Goal: Browse casually

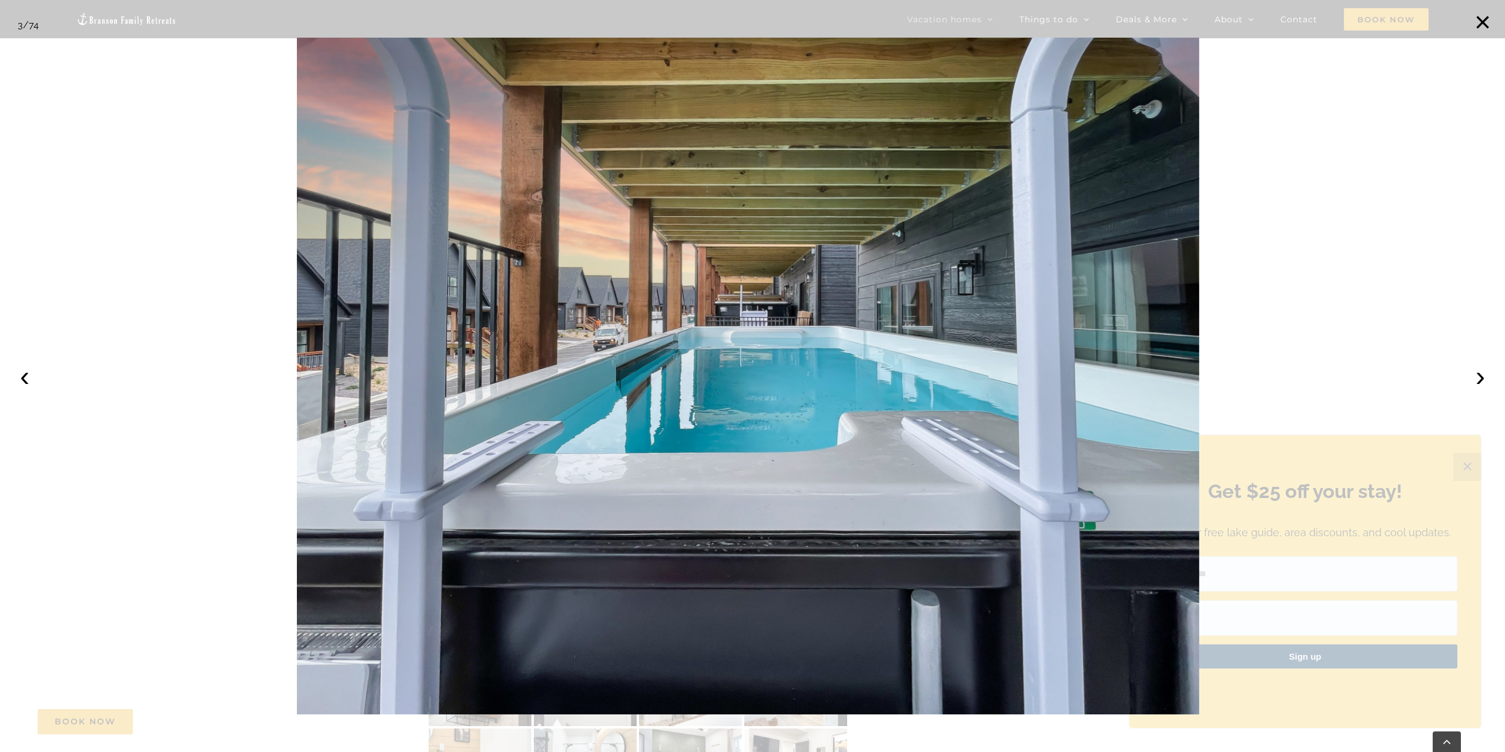
click at [1461, 464] on div at bounding box center [752, 376] width 1505 height 752
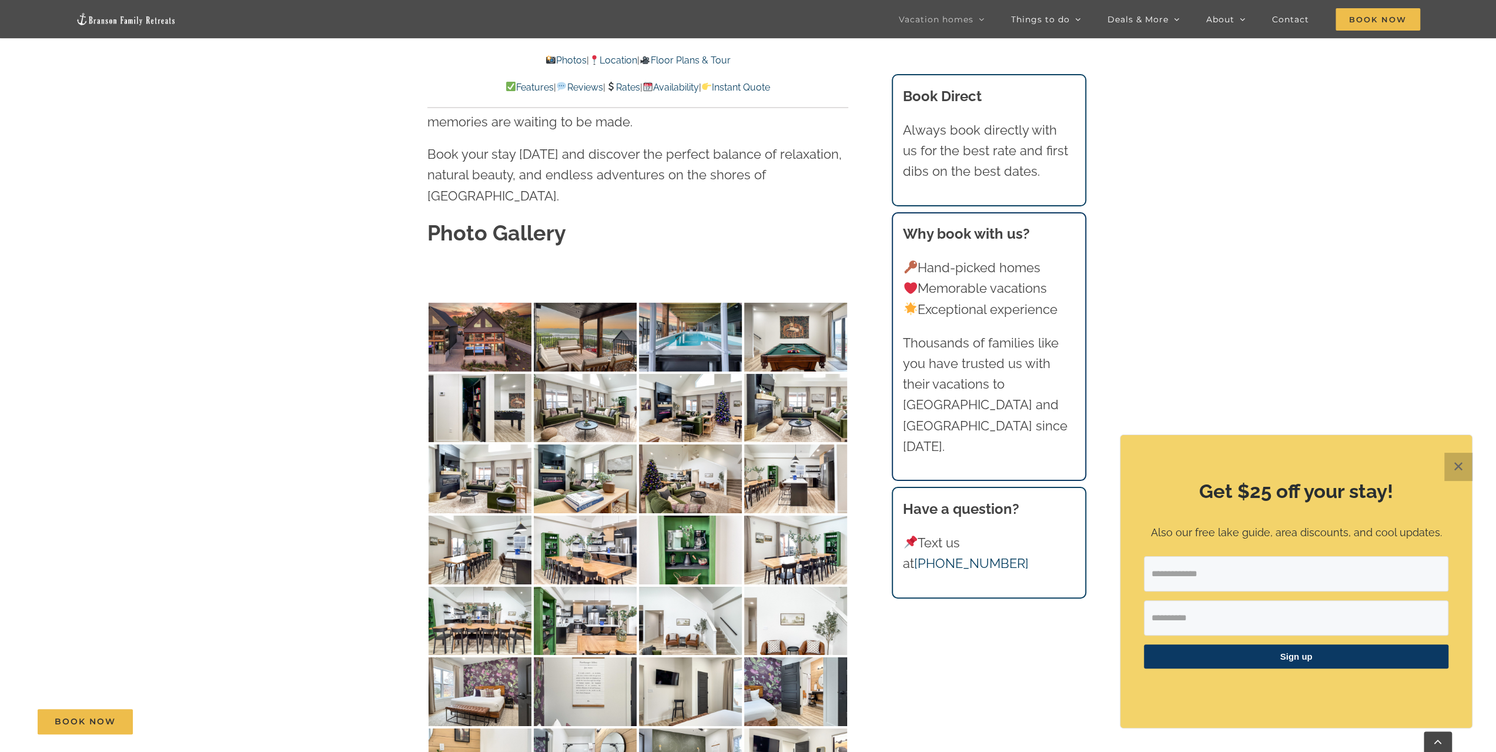
click at [1460, 468] on button "✕" at bounding box center [1458, 467] width 28 height 28
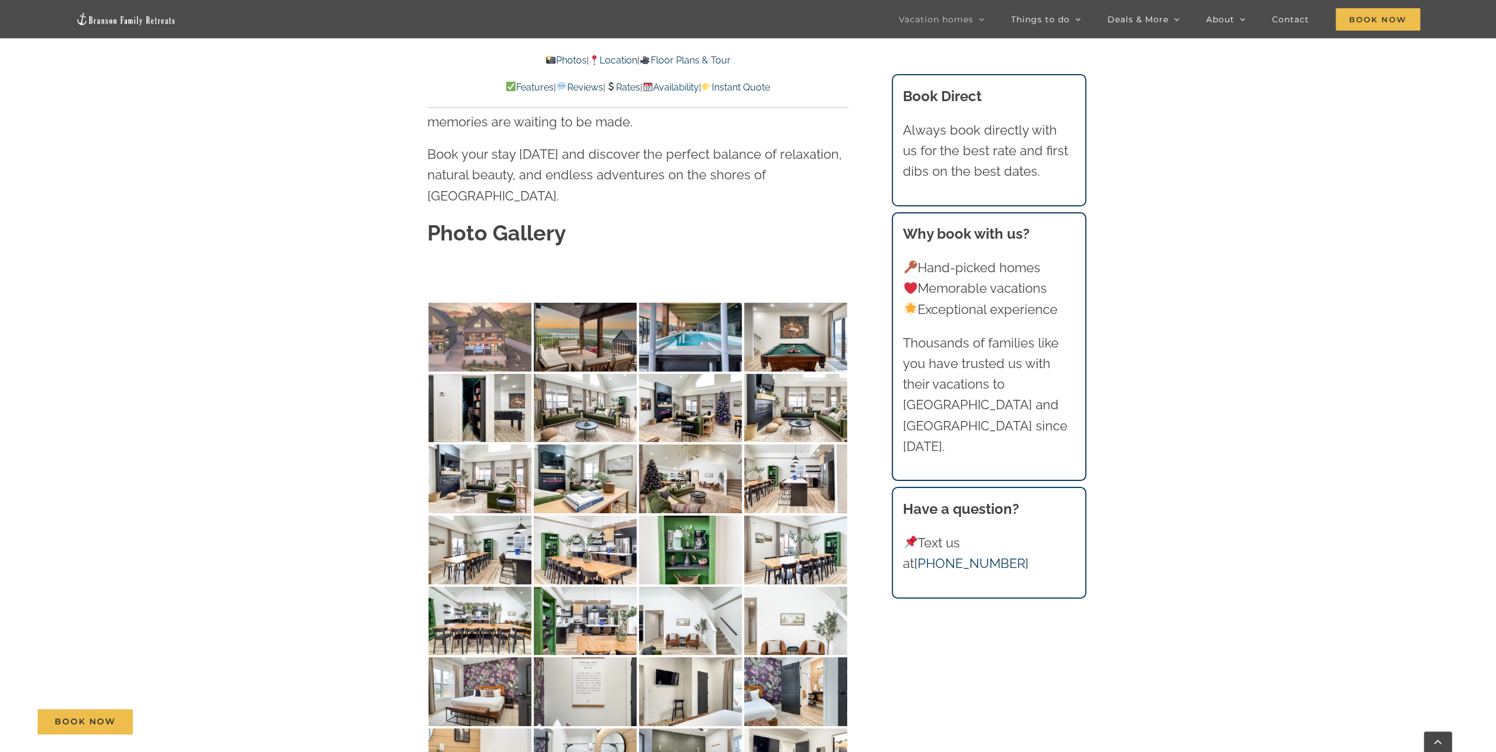
click at [500, 303] on img at bounding box center [480, 337] width 103 height 69
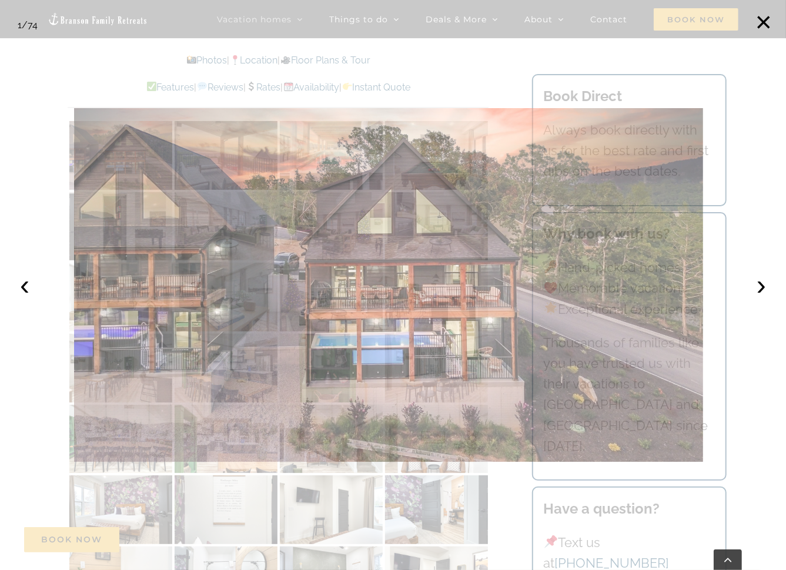
scroll to position [3581, 0]
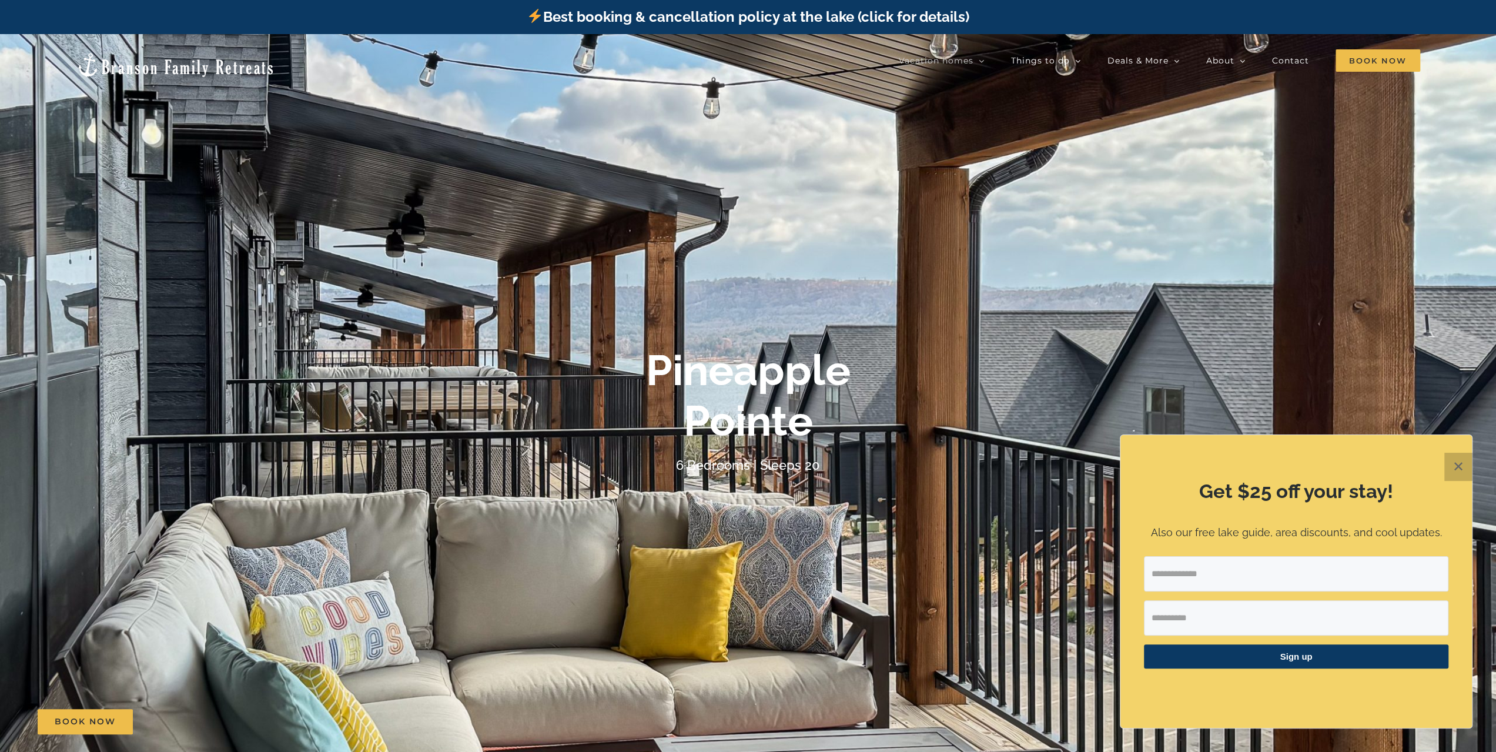
click at [1461, 472] on button "✕" at bounding box center [1458, 467] width 28 height 28
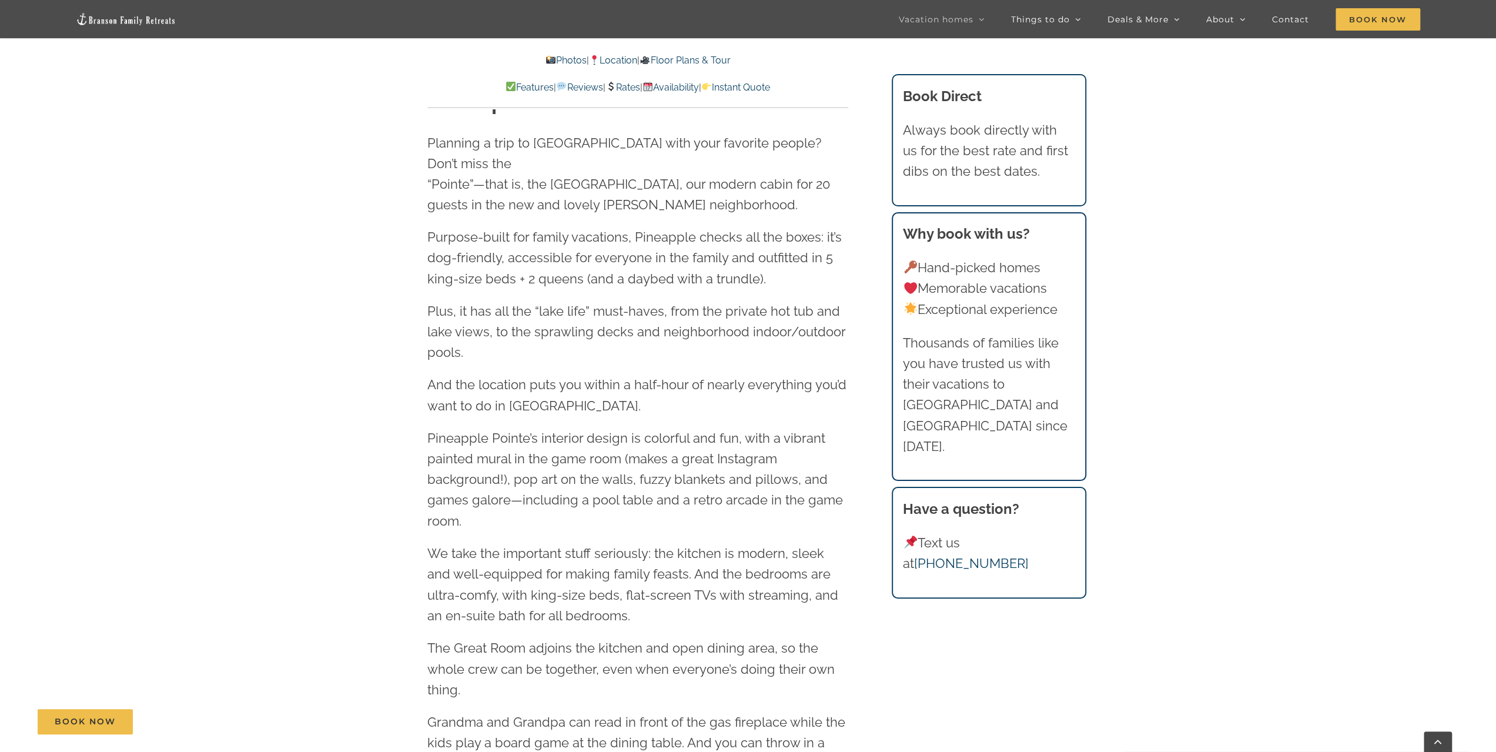
scroll to position [1293, 0]
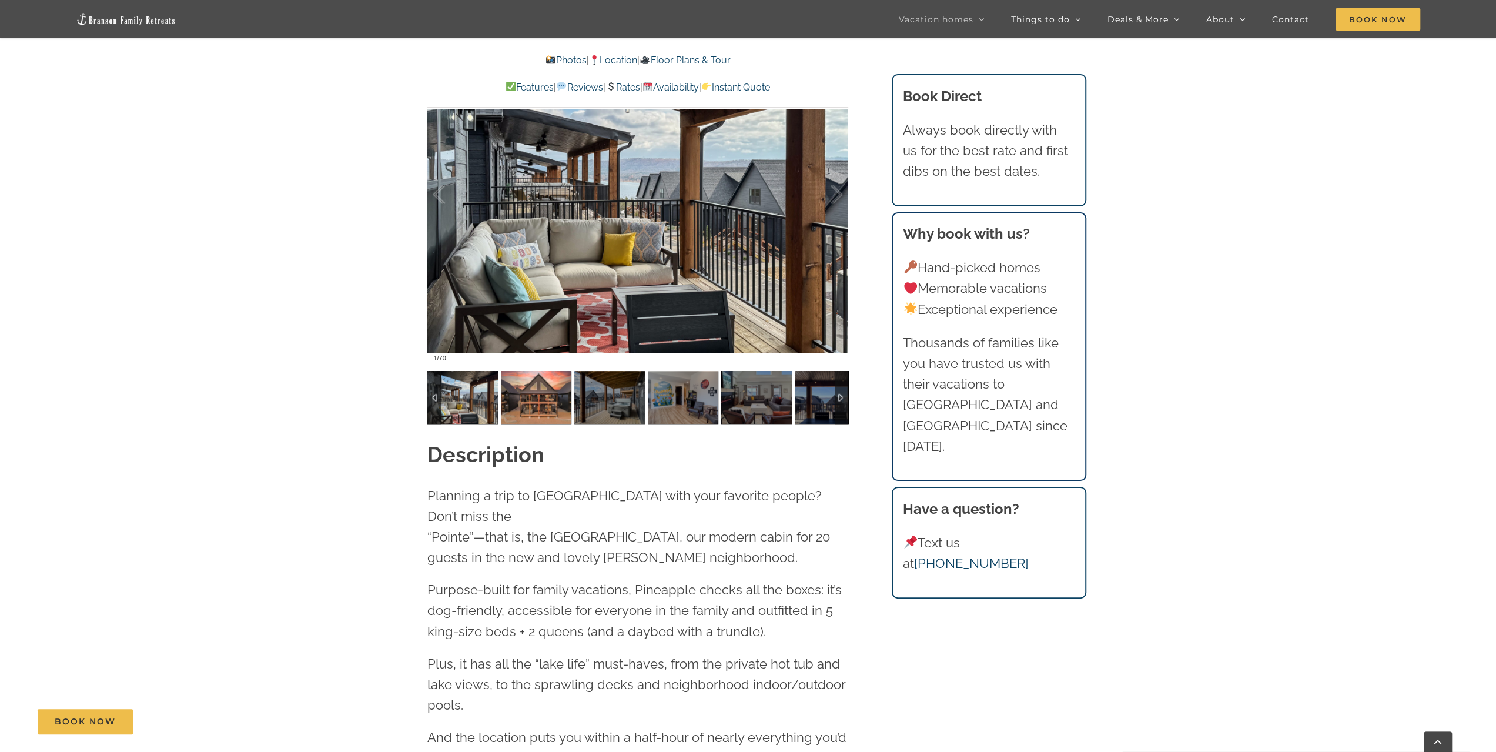
click at [548, 411] on img at bounding box center [536, 397] width 71 height 53
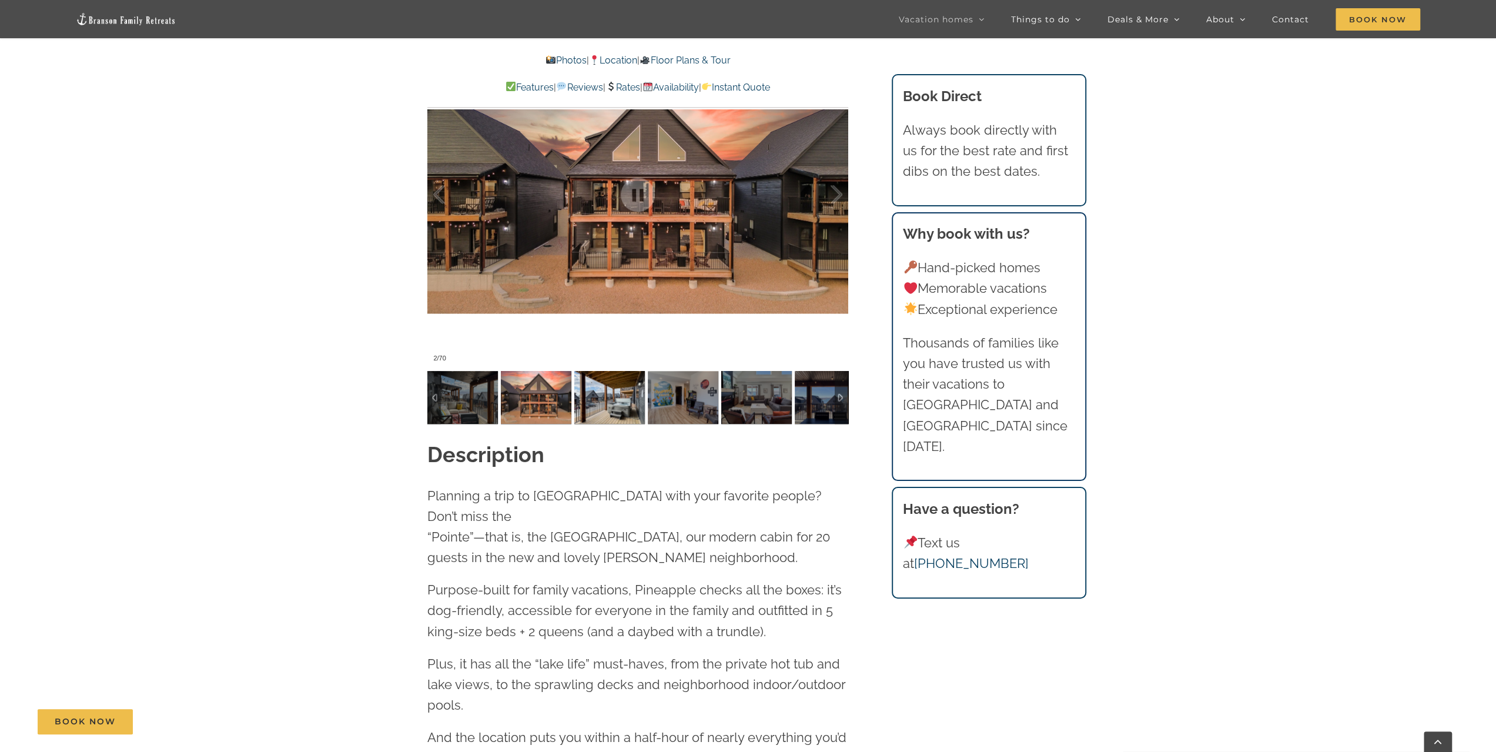
scroll to position [1117, 0]
